Goal: Navigation & Orientation: Find specific page/section

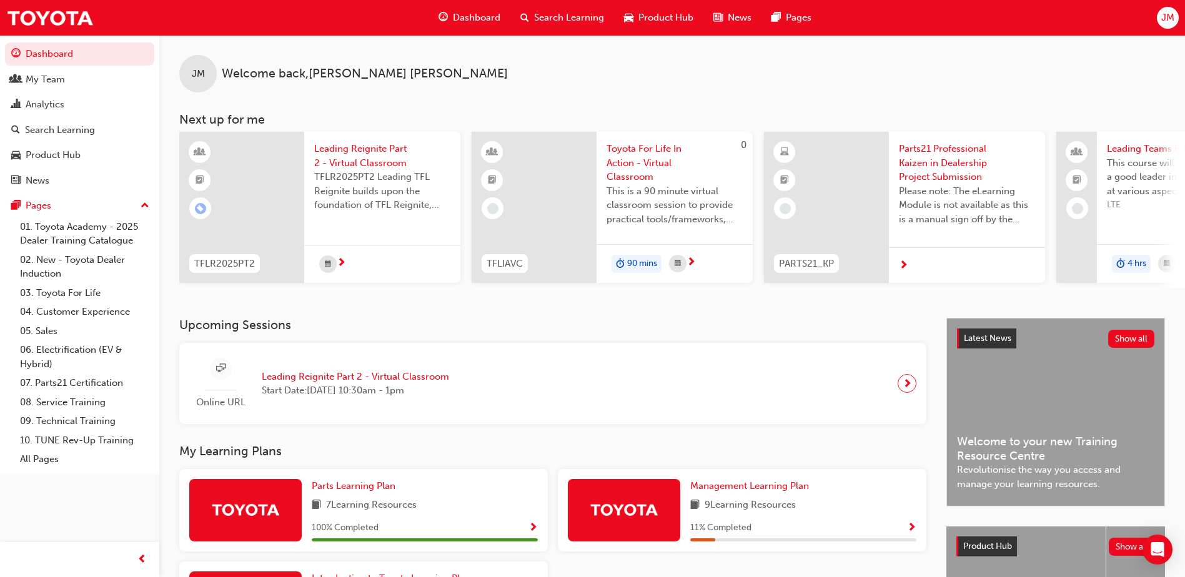
click at [484, 16] on span "Dashboard" at bounding box center [476, 18] width 47 height 14
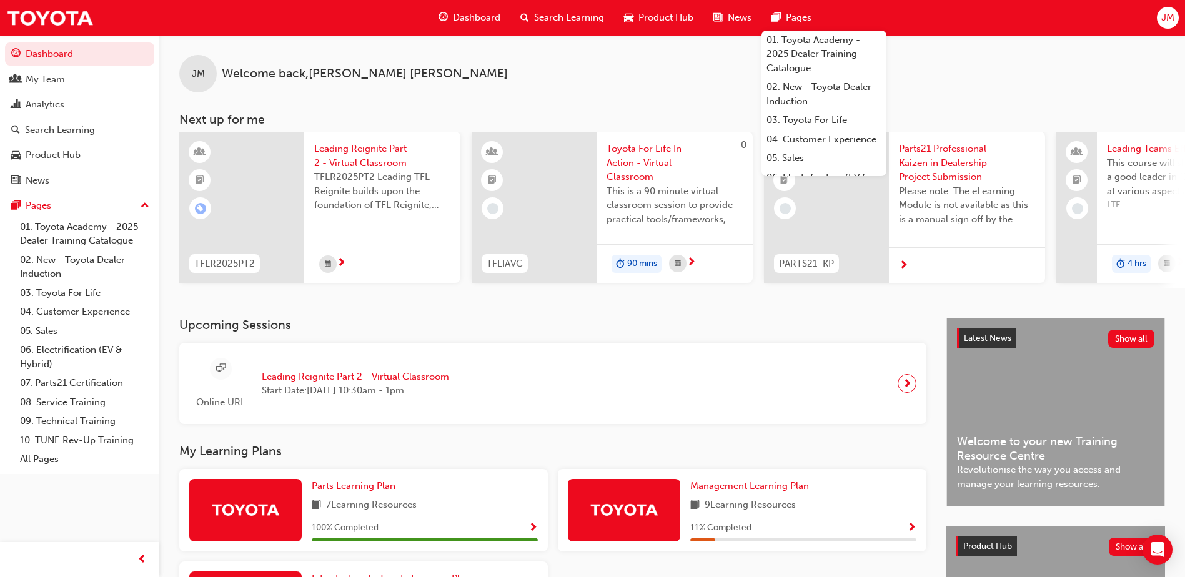
click at [1173, 20] on span "JM" at bounding box center [1168, 18] width 13 height 14
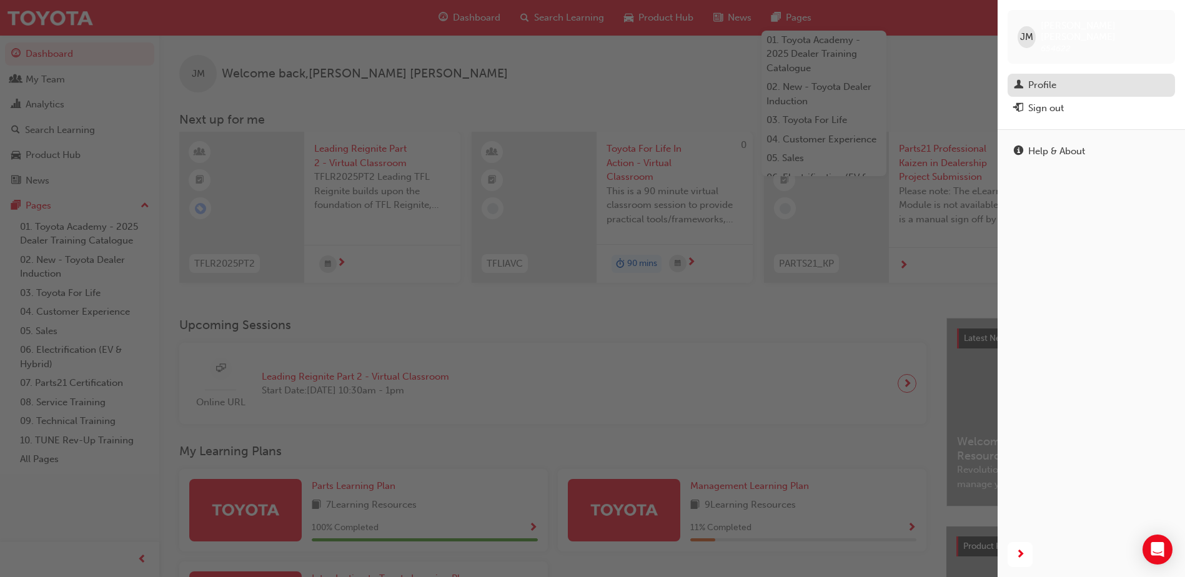
click at [1075, 74] on link "Profile" at bounding box center [1091, 85] width 167 height 23
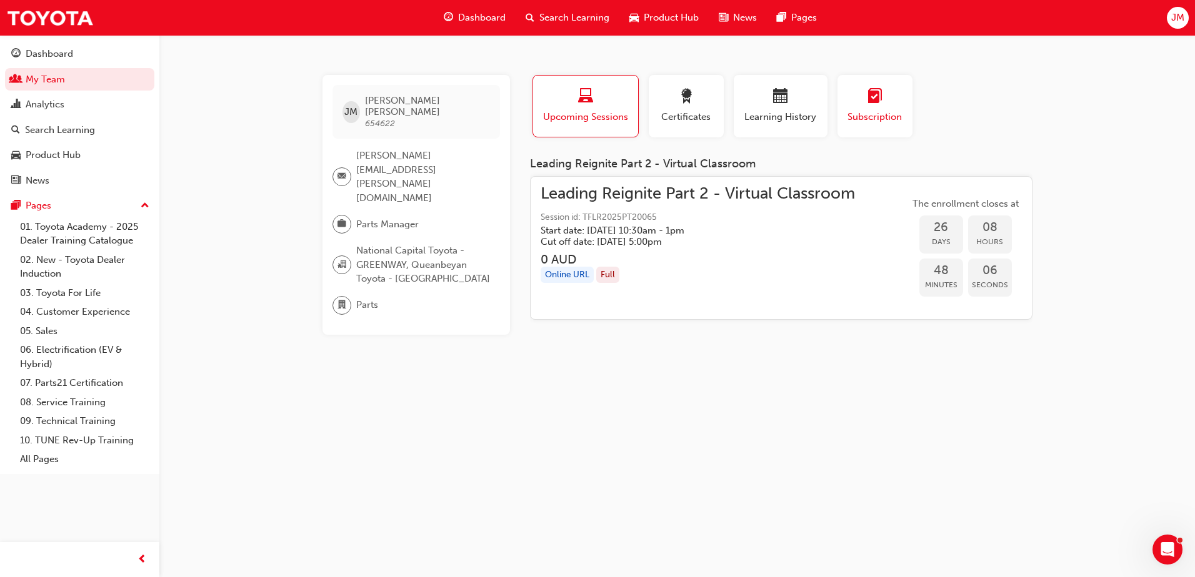
click at [850, 98] on div "button" at bounding box center [875, 98] width 56 height 19
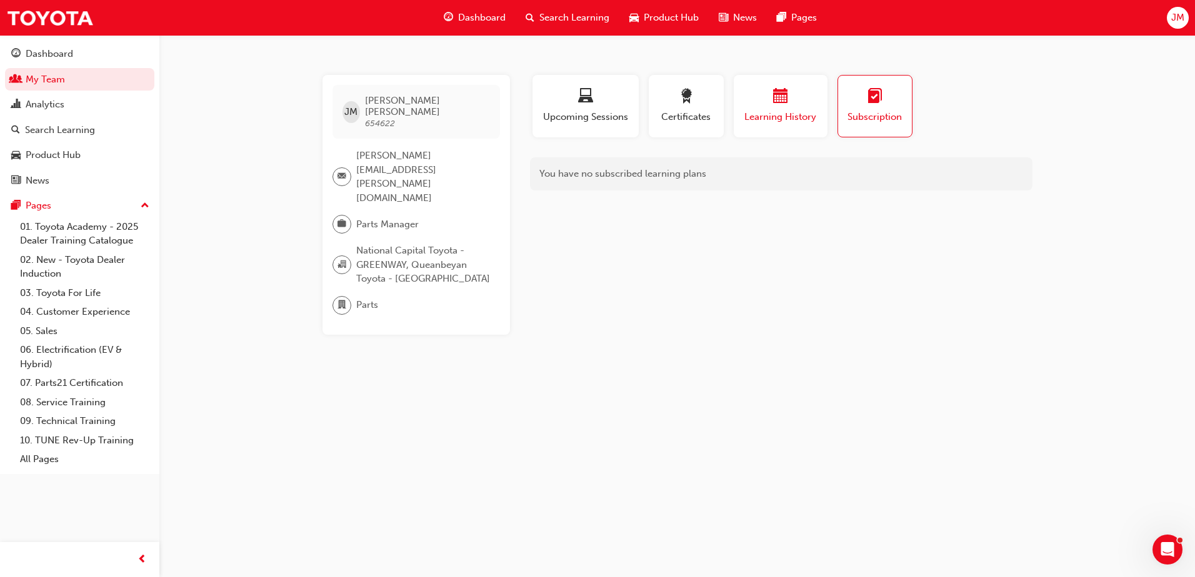
click at [781, 104] on span "calendar-icon" at bounding box center [780, 97] width 15 height 17
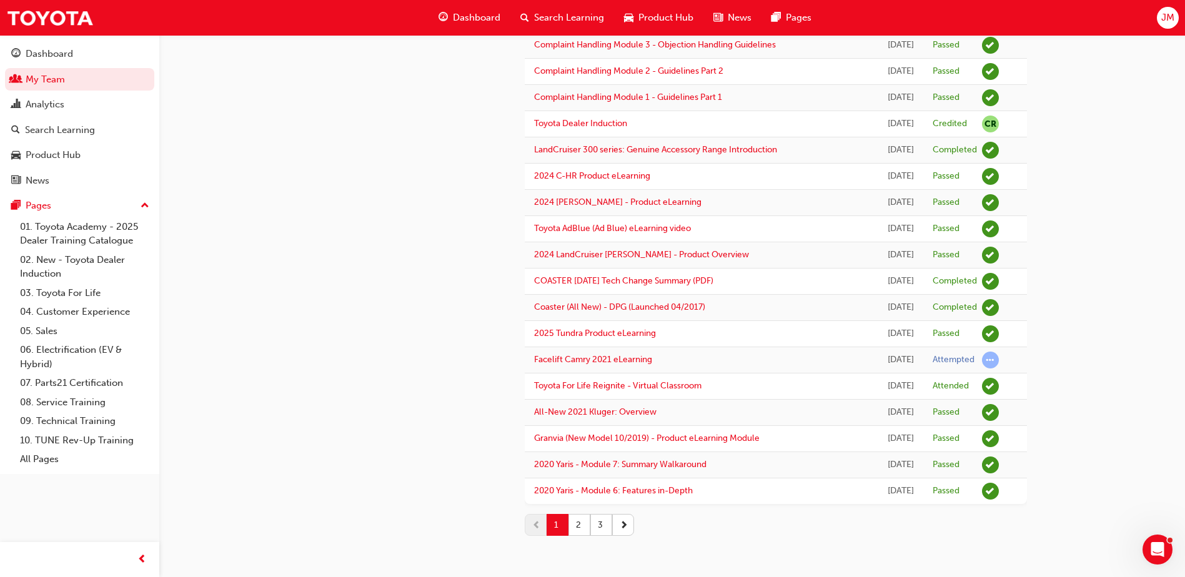
scroll to position [1235, 0]
click at [580, 530] on button "2" at bounding box center [580, 525] width 22 height 22
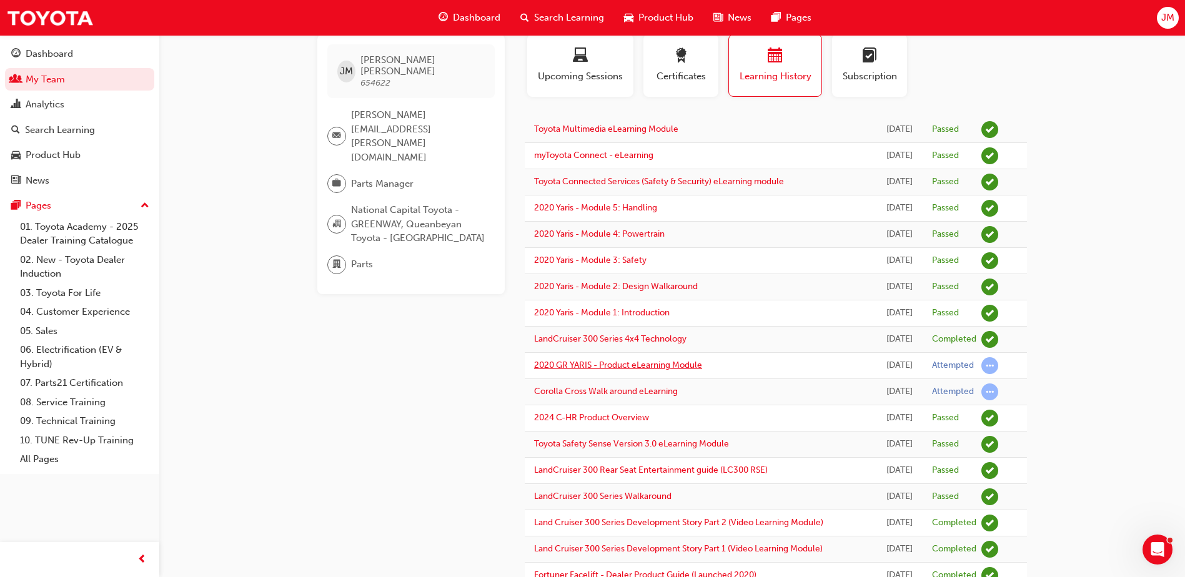
scroll to position [62, 0]
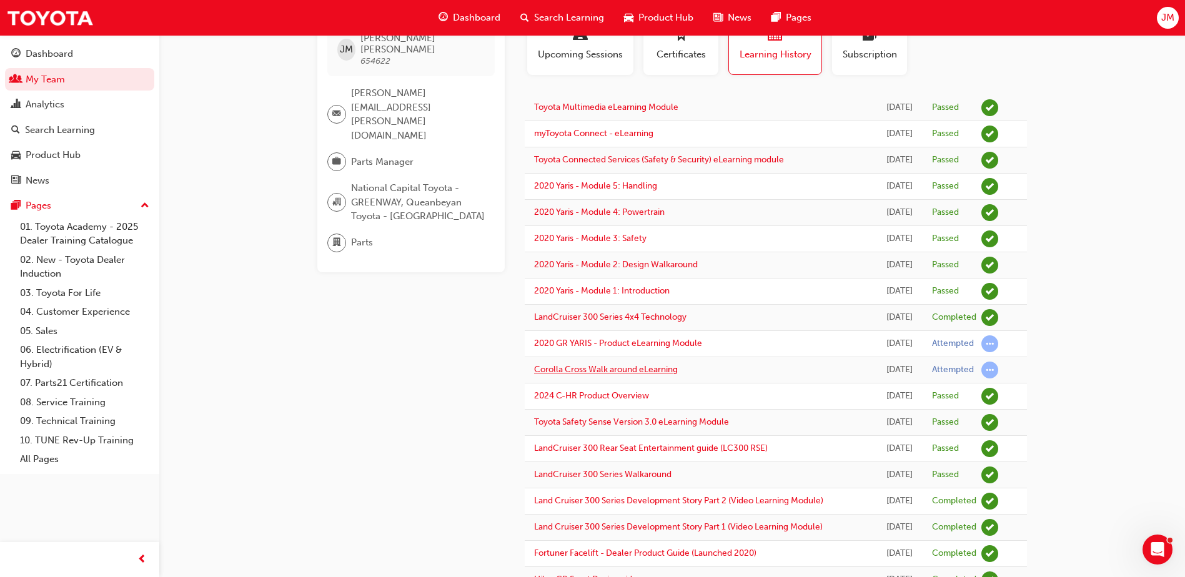
click at [605, 375] on link "Corolla Cross Walk around eLearning" at bounding box center [606, 369] width 144 height 11
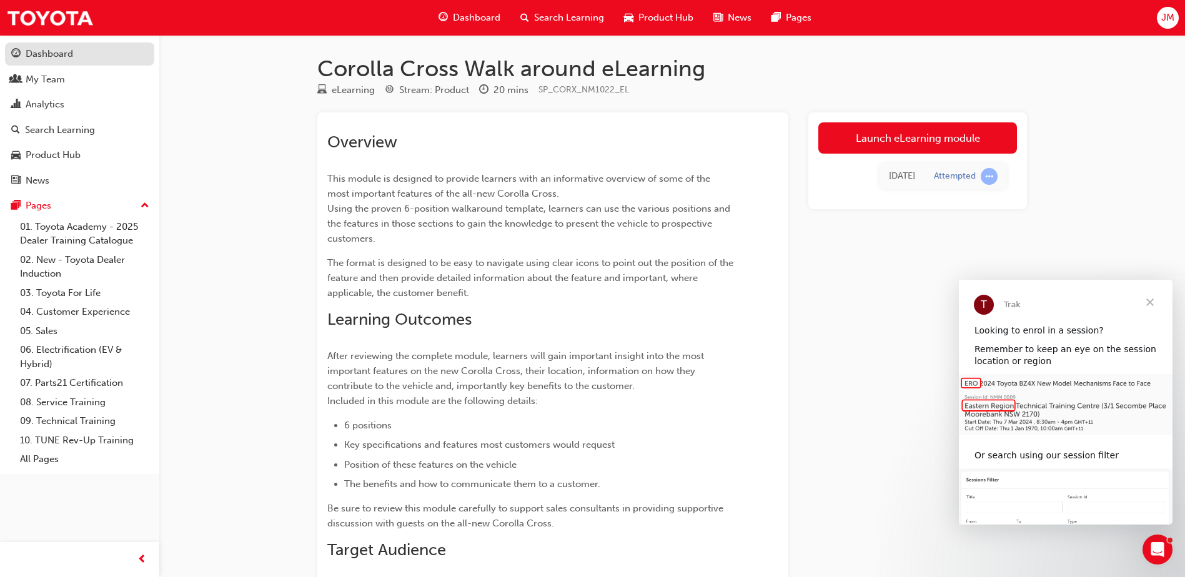
click at [47, 51] on div "Dashboard" at bounding box center [49, 54] width 47 height 14
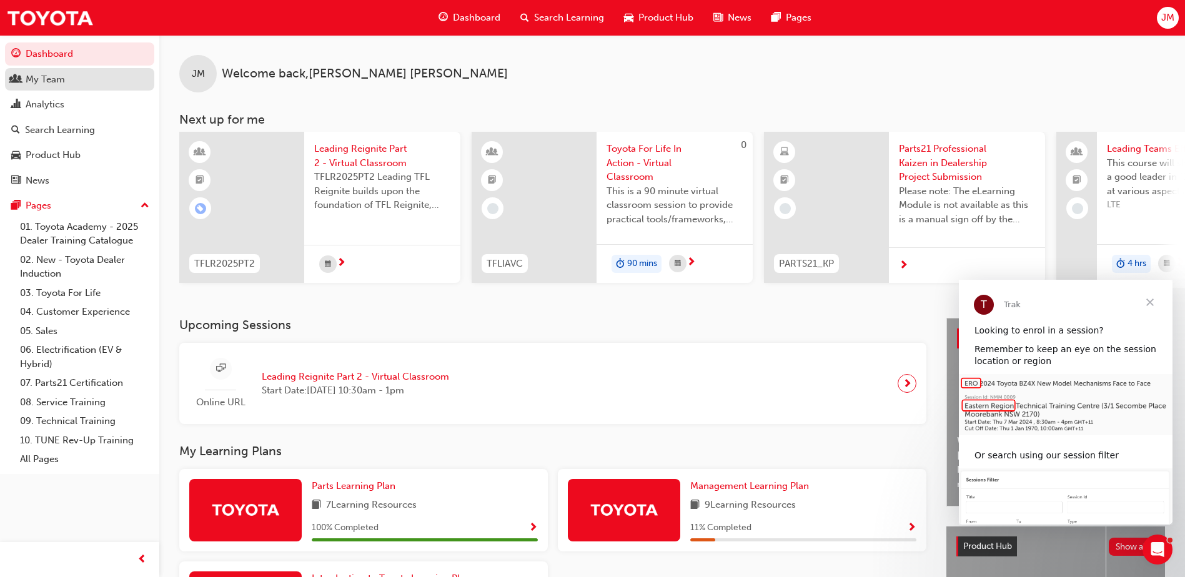
click at [76, 77] on div "My Team" at bounding box center [79, 80] width 137 height 16
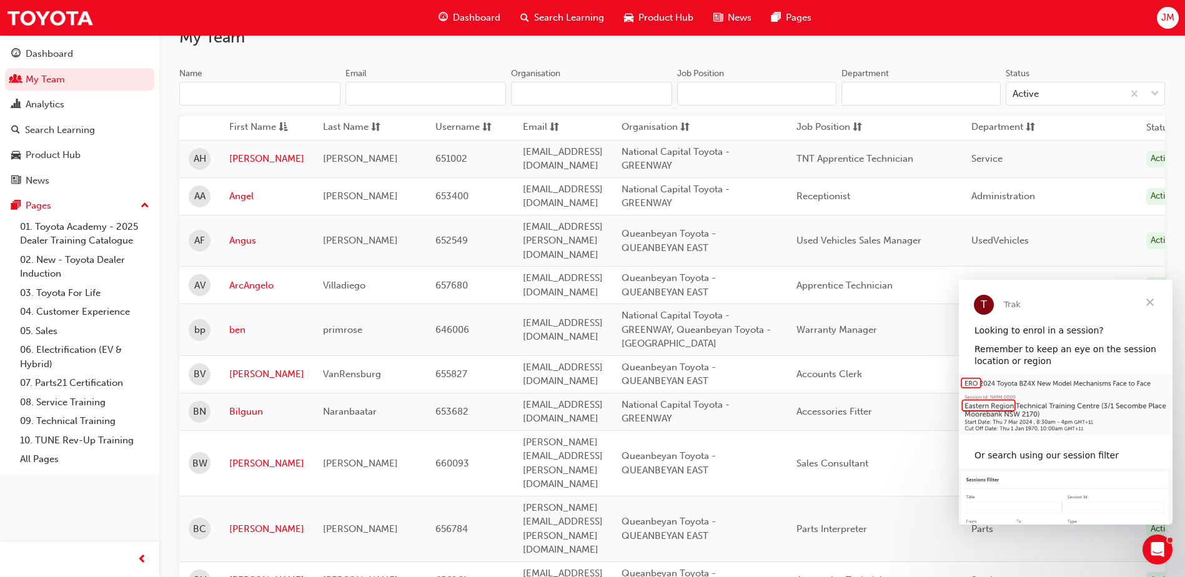
scroll to position [125, 0]
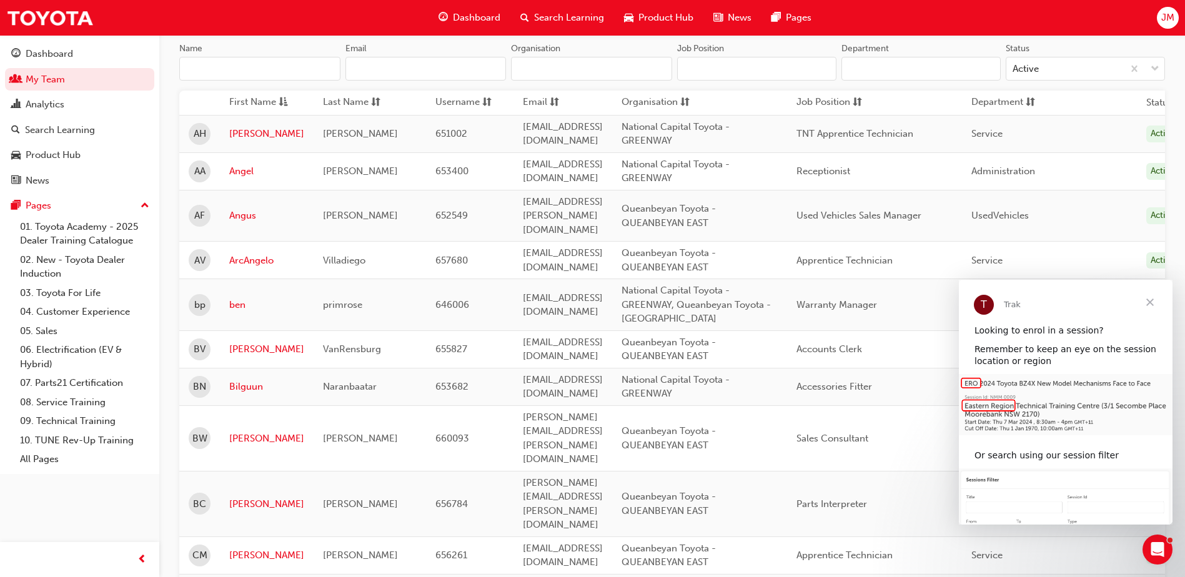
click at [1151, 304] on span "Close" at bounding box center [1150, 302] width 45 height 45
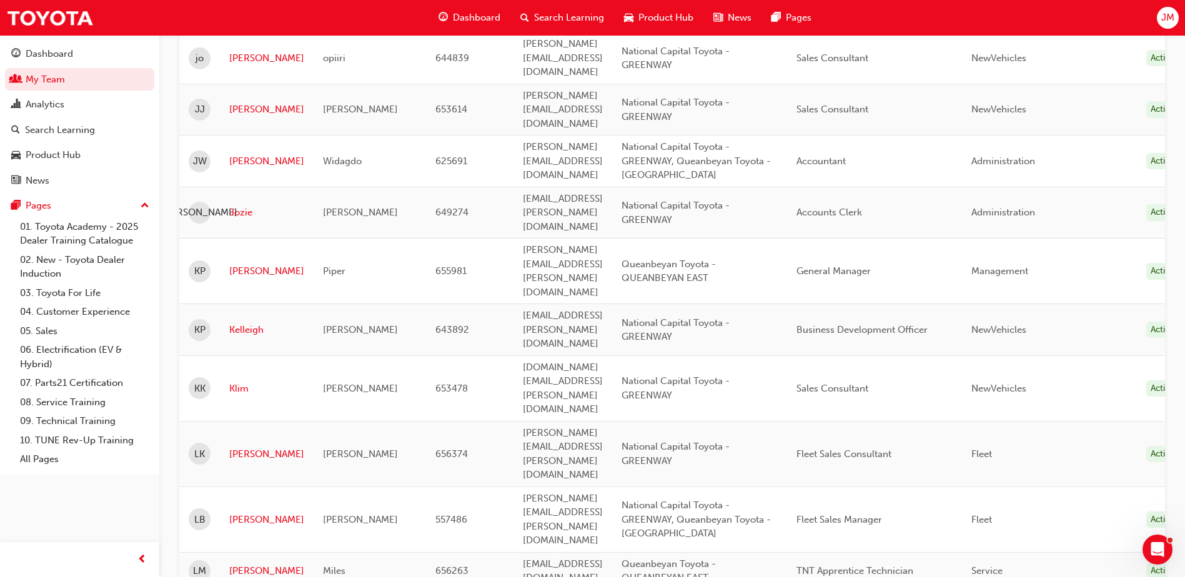
scroll to position [1871, 0]
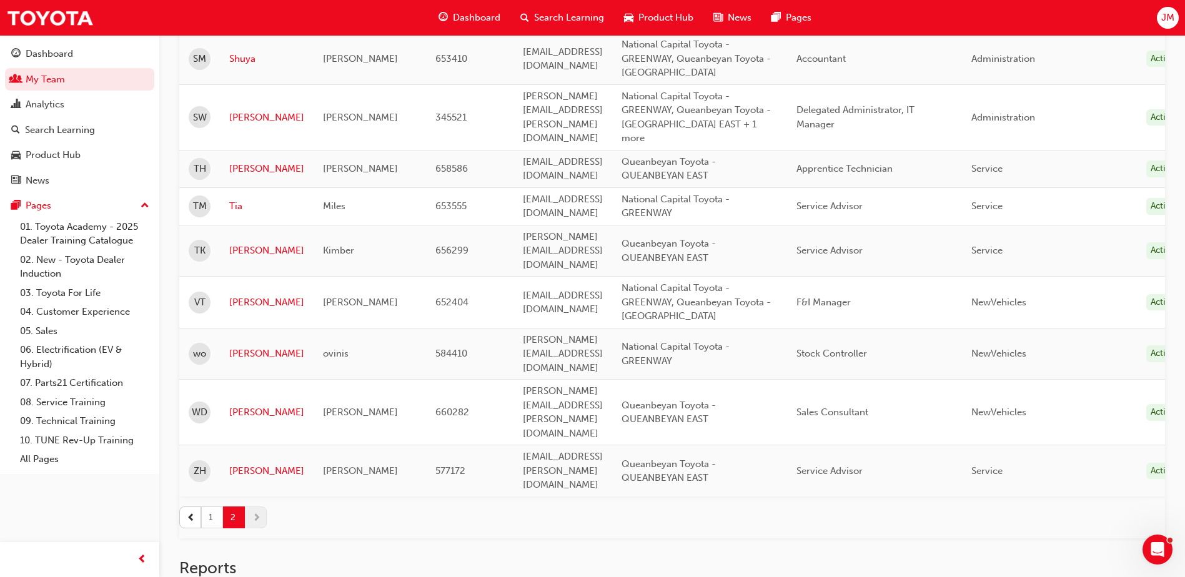
click at [209, 507] on button "1" at bounding box center [212, 518] width 22 height 22
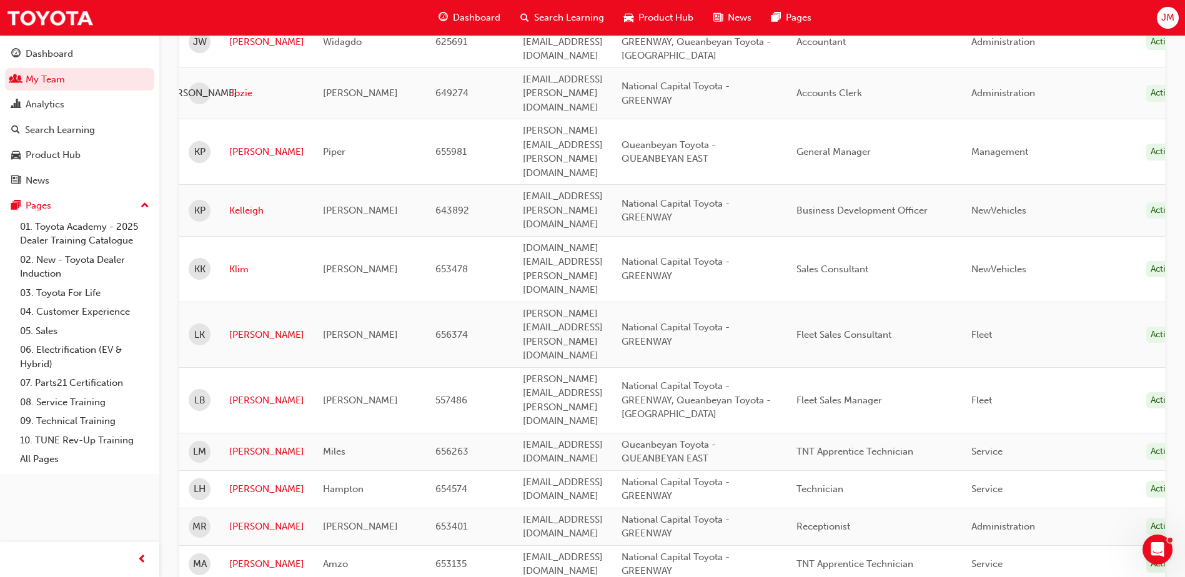
scroll to position [1871, 0]
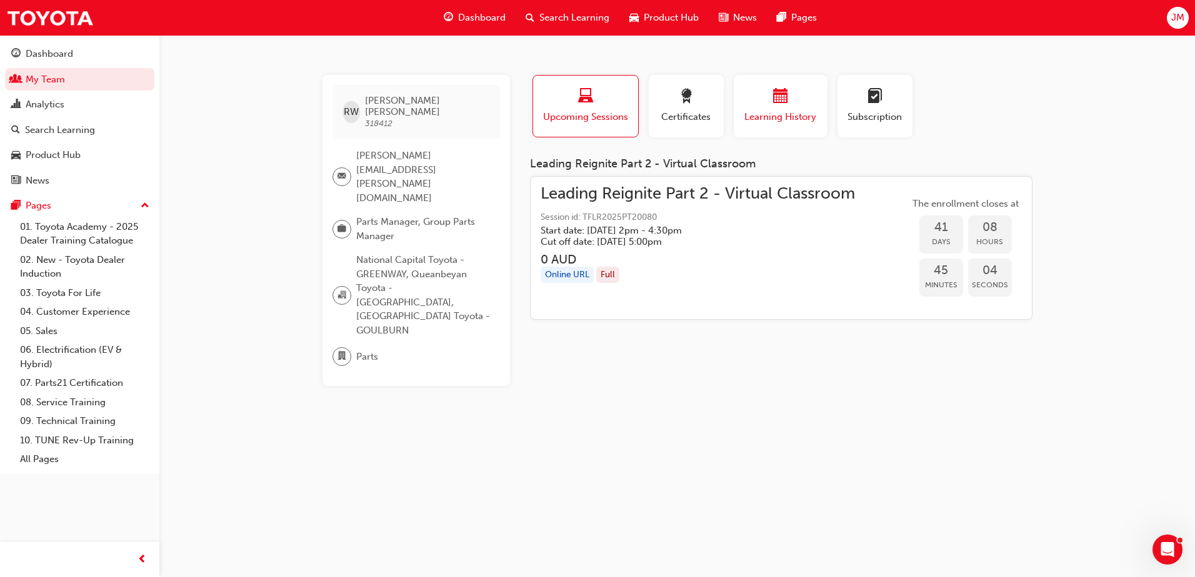
click at [780, 100] on span "calendar-icon" at bounding box center [780, 97] width 15 height 17
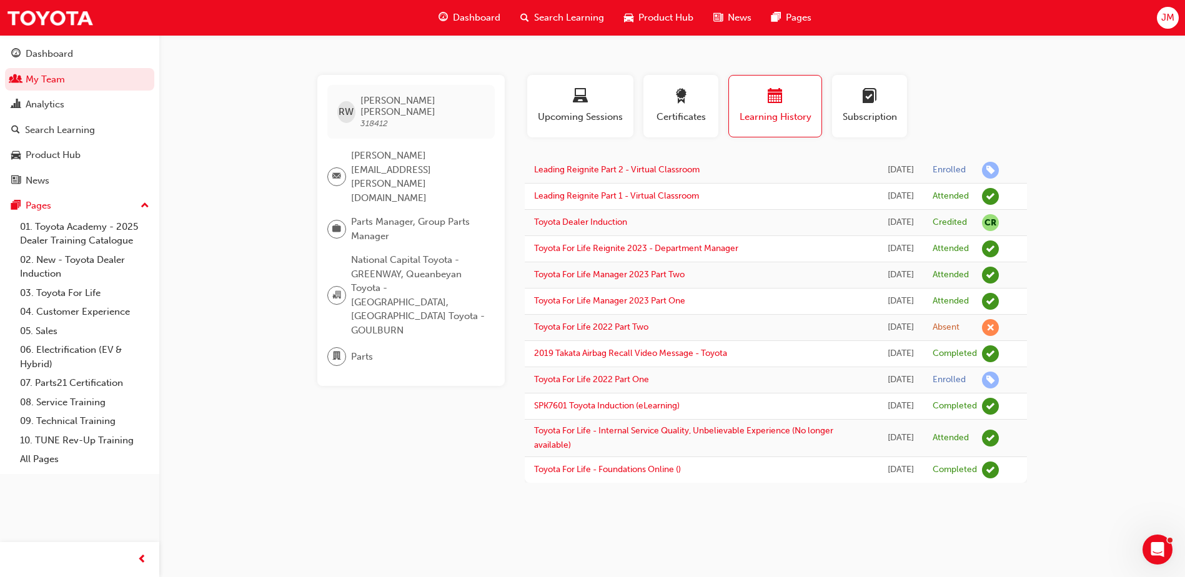
scroll to position [27, 0]
